Goal: Information Seeking & Learning: Find specific fact

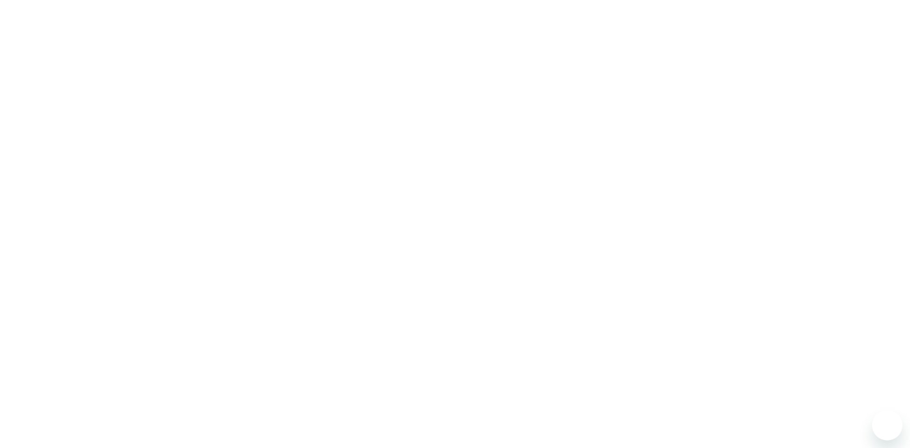
click at [537, 58] on div at bounding box center [455, 224] width 910 height 448
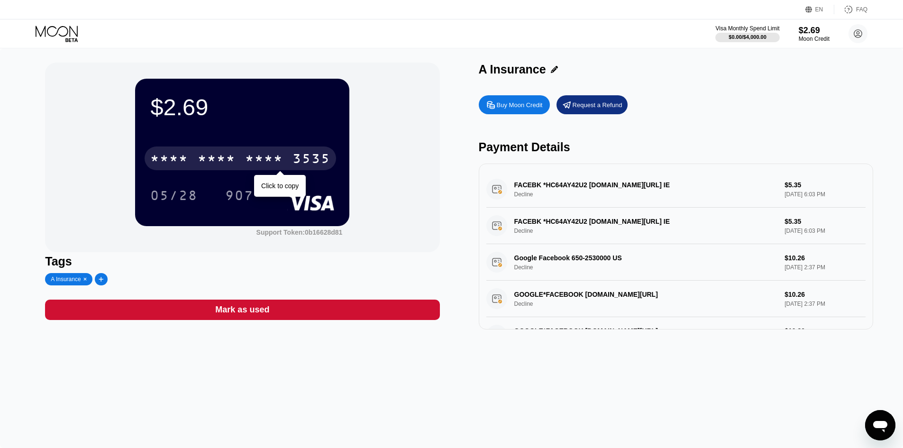
click at [197, 155] on div "* * * * * * * * * * * * 3535" at bounding box center [240, 158] width 191 height 24
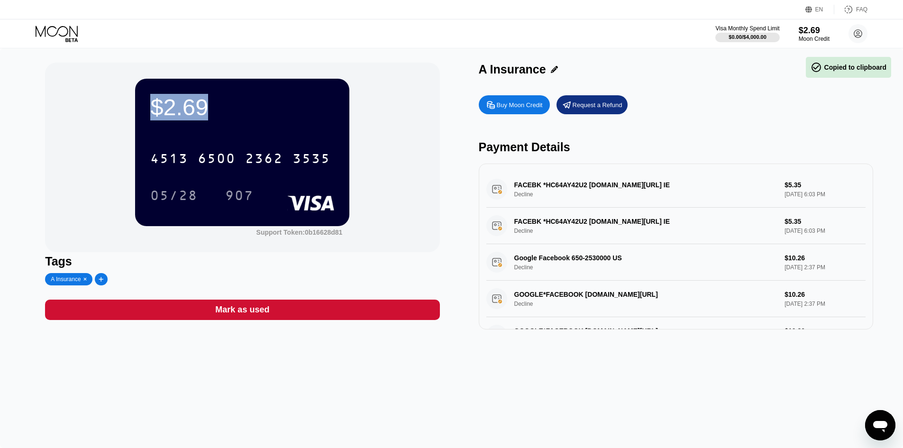
drag, startPoint x: 154, startPoint y: 104, endPoint x: 208, endPoint y: 112, distance: 54.2
click at [208, 112] on div "$2.69" at bounding box center [242, 107] width 184 height 27
click at [415, 257] on div "Tags" at bounding box center [242, 261] width 394 height 14
drag, startPoint x: 411, startPoint y: 141, endPoint x: 381, endPoint y: 144, distance: 30.0
click at [409, 141] on div "$2.69 4513 6500 2362 3535 05/28 907 Support Token: 0b16628d81" at bounding box center [242, 158] width 394 height 190
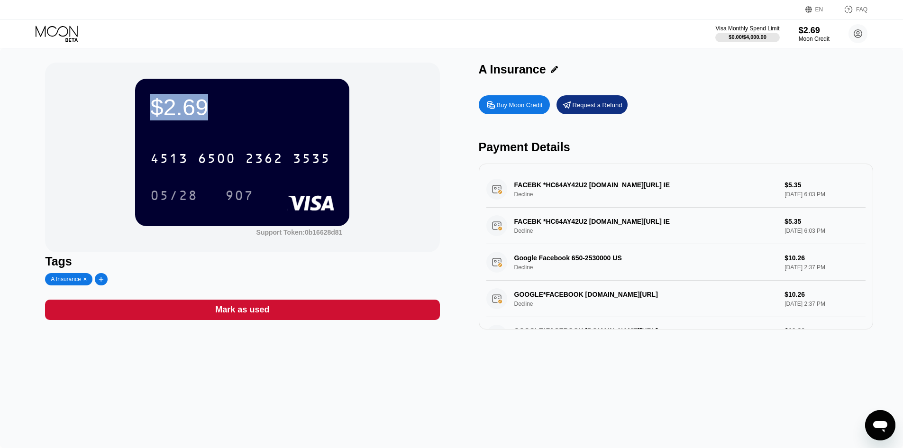
click at [217, 113] on div "$2.69" at bounding box center [242, 107] width 184 height 27
drag, startPoint x: 213, startPoint y: 109, endPoint x: 161, endPoint y: 111, distance: 51.7
click at [161, 111] on div "$2.69" at bounding box center [242, 107] width 184 height 27
